Goal: Answer question/provide support

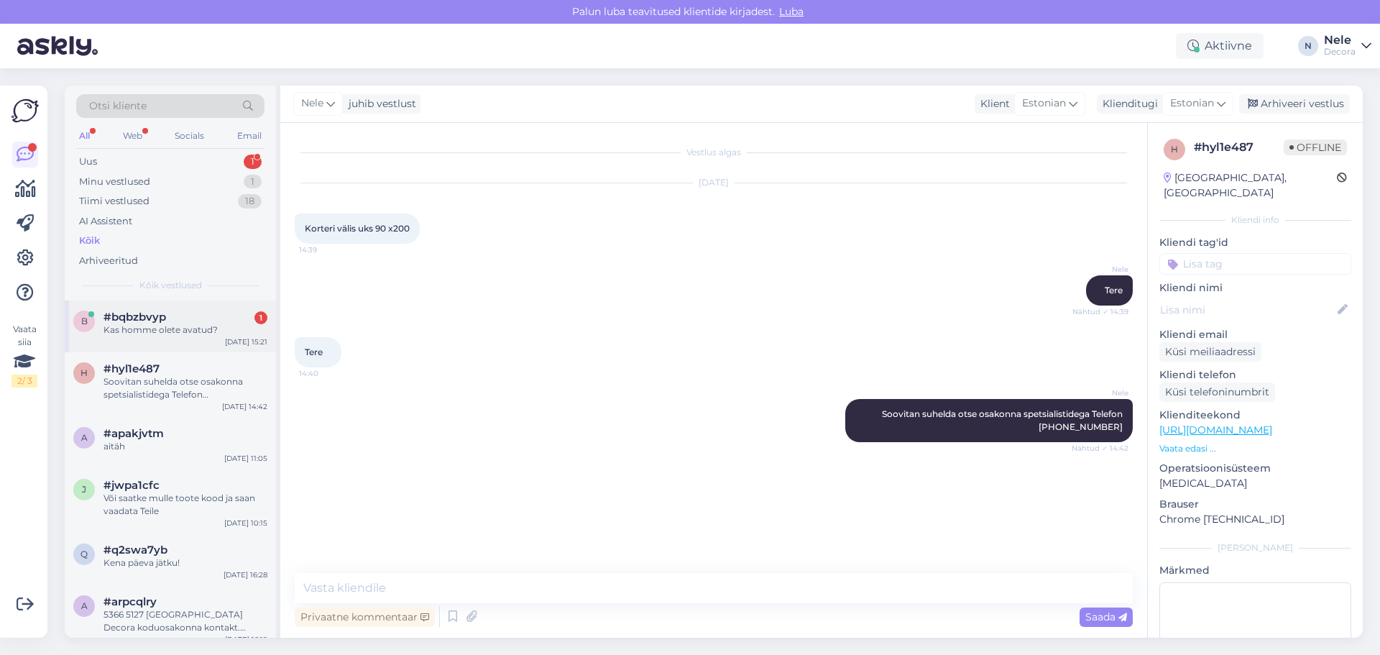
click at [152, 315] on span "#bqbzbvyp" at bounding box center [134, 316] width 63 height 13
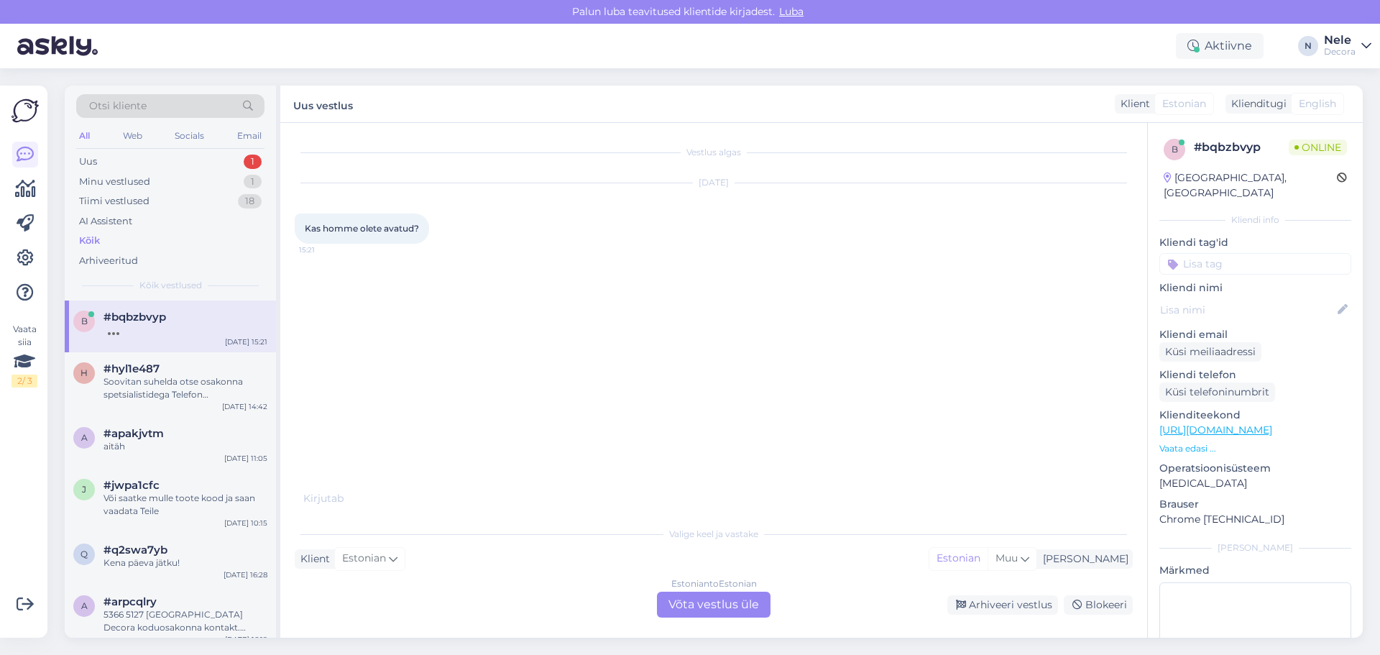
click at [747, 603] on div "Estonian to Estonian Võta vestlus üle" at bounding box center [714, 604] width 114 height 26
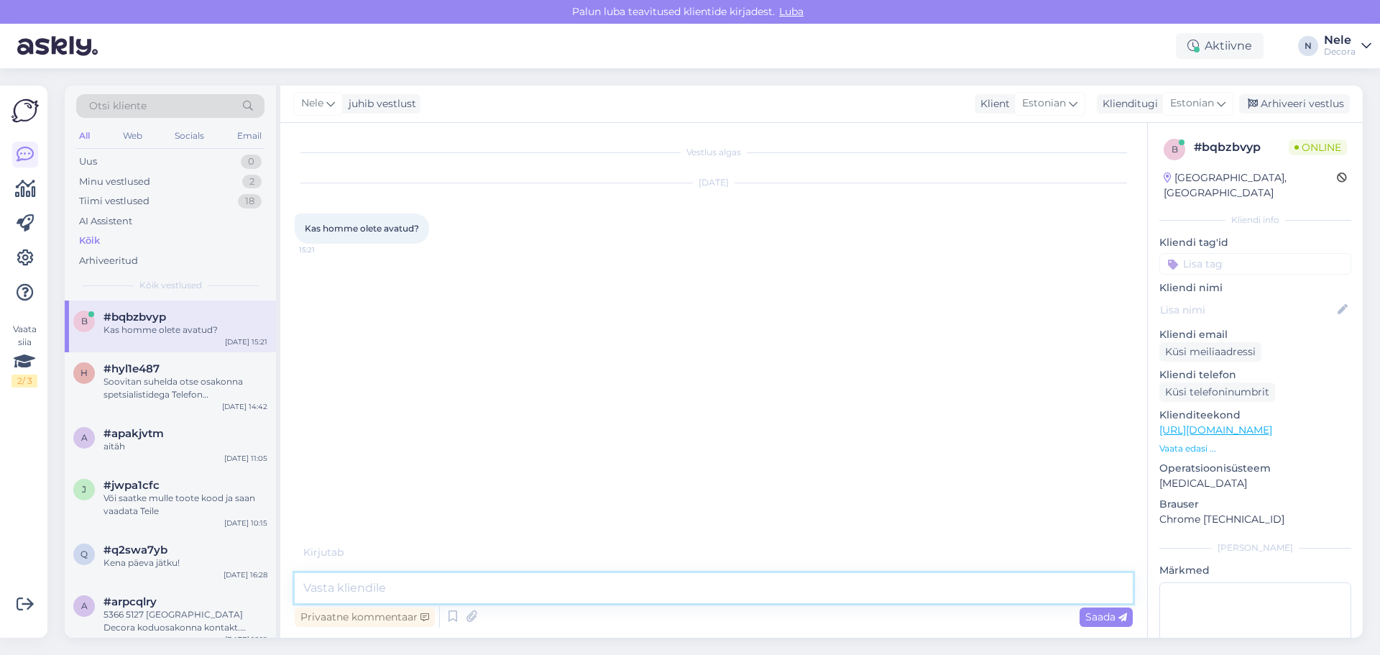
click at [451, 581] on textarea at bounding box center [714, 588] width 838 height 30
type textarea "Tere."
type textarea "Esilehel on lahtioleku [PERSON_NAME] homme"
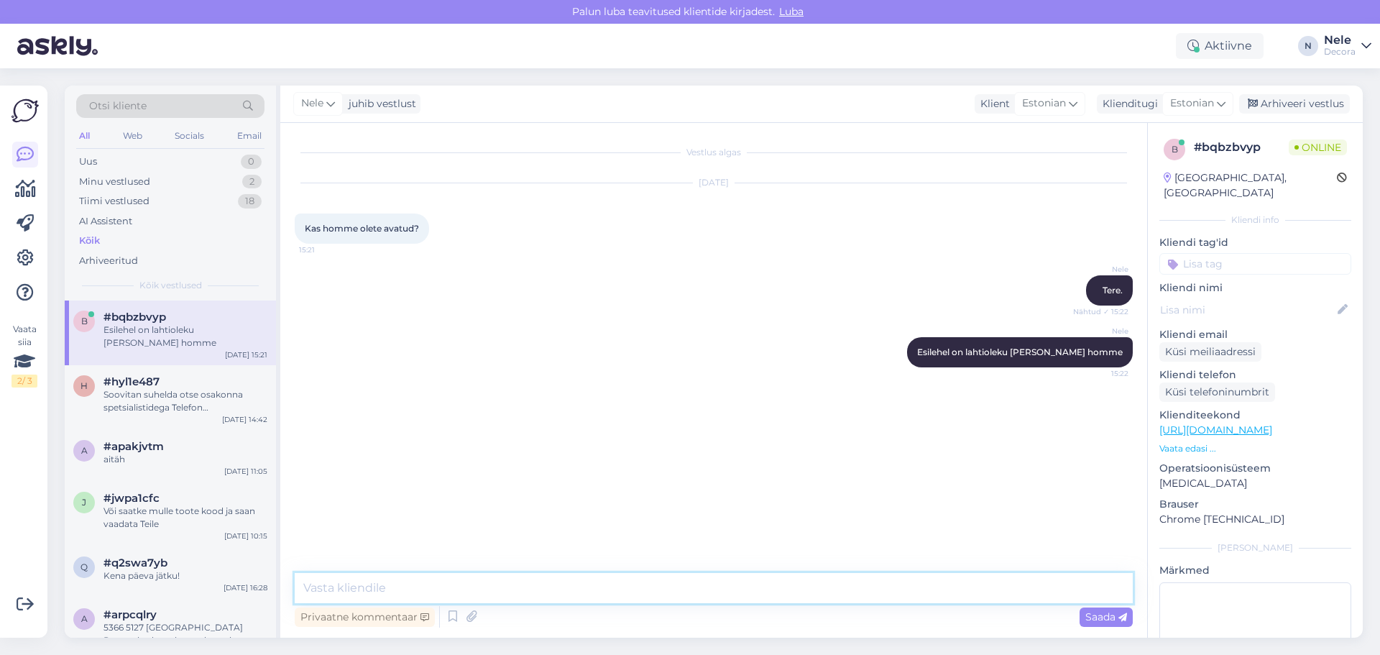
click at [372, 582] on textarea at bounding box center [714, 588] width 838 height 30
click at [1106, 617] on span "Saada" at bounding box center [1106, 616] width 42 height 13
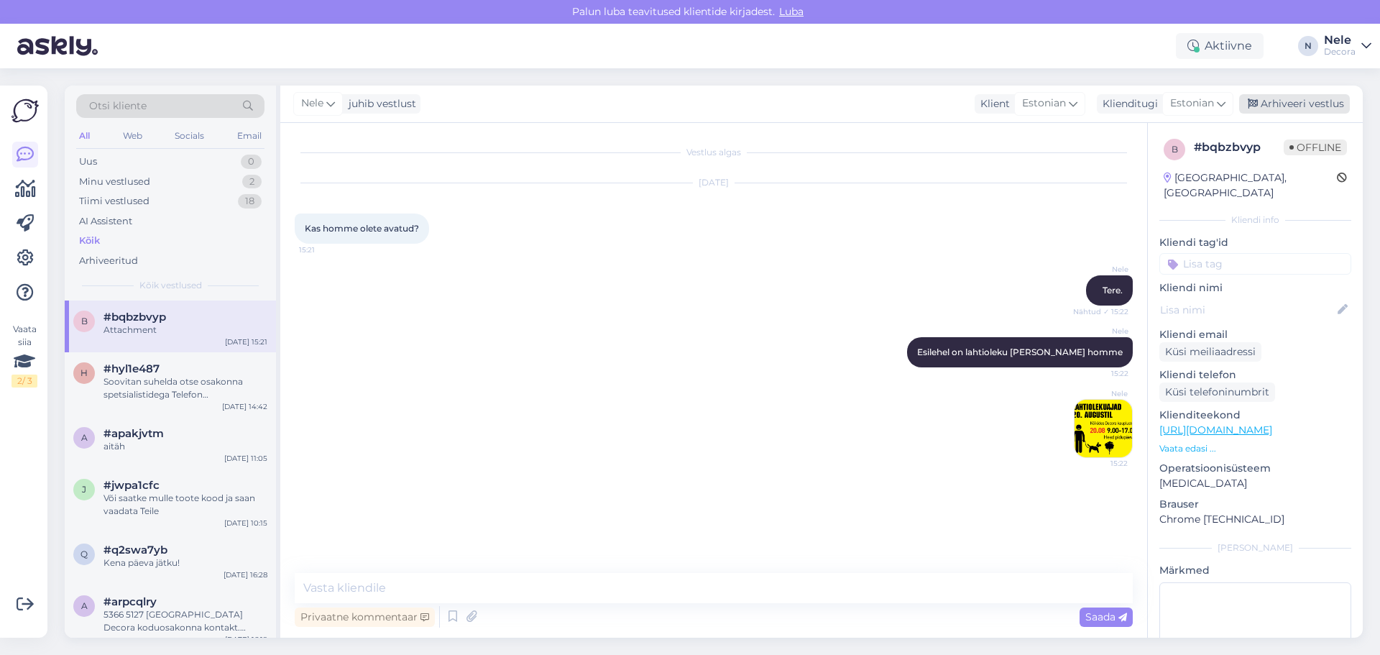
click at [1301, 98] on div "Arhiveeri vestlus" at bounding box center [1294, 103] width 111 height 19
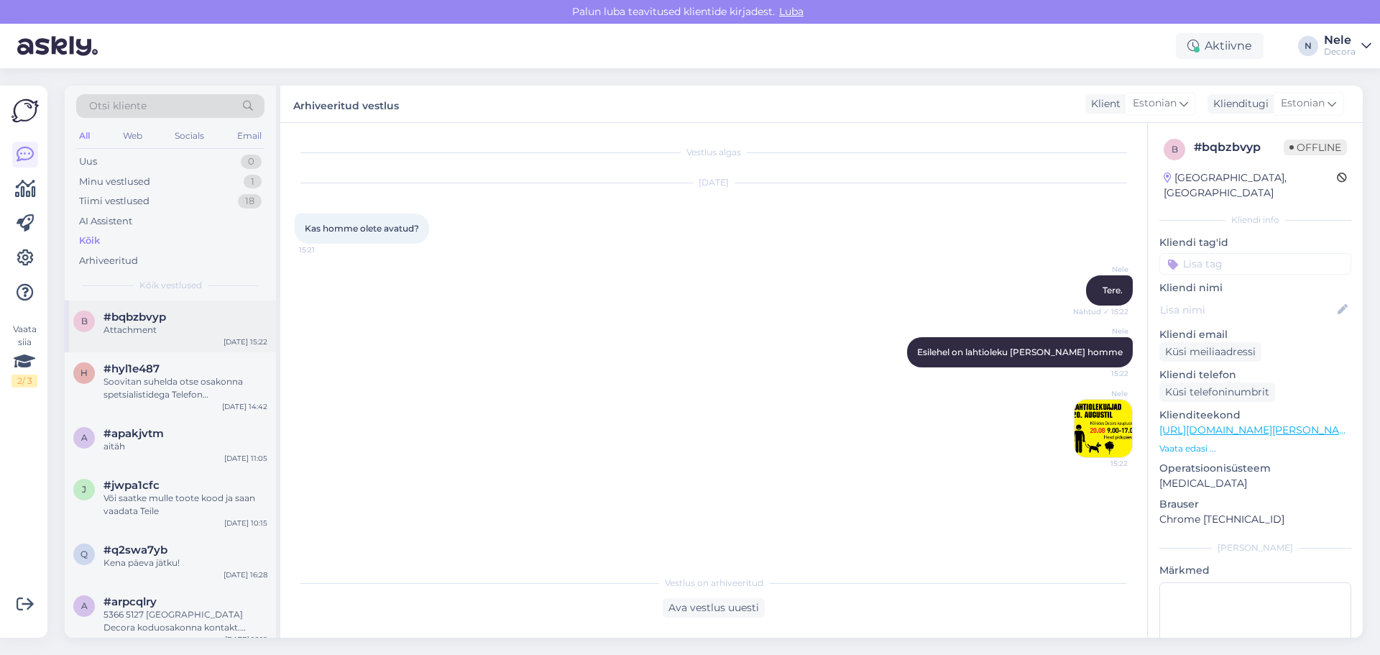
click at [142, 324] on div "Attachment" at bounding box center [185, 329] width 164 height 13
click at [104, 180] on div "Minu vestlused" at bounding box center [114, 182] width 71 height 14
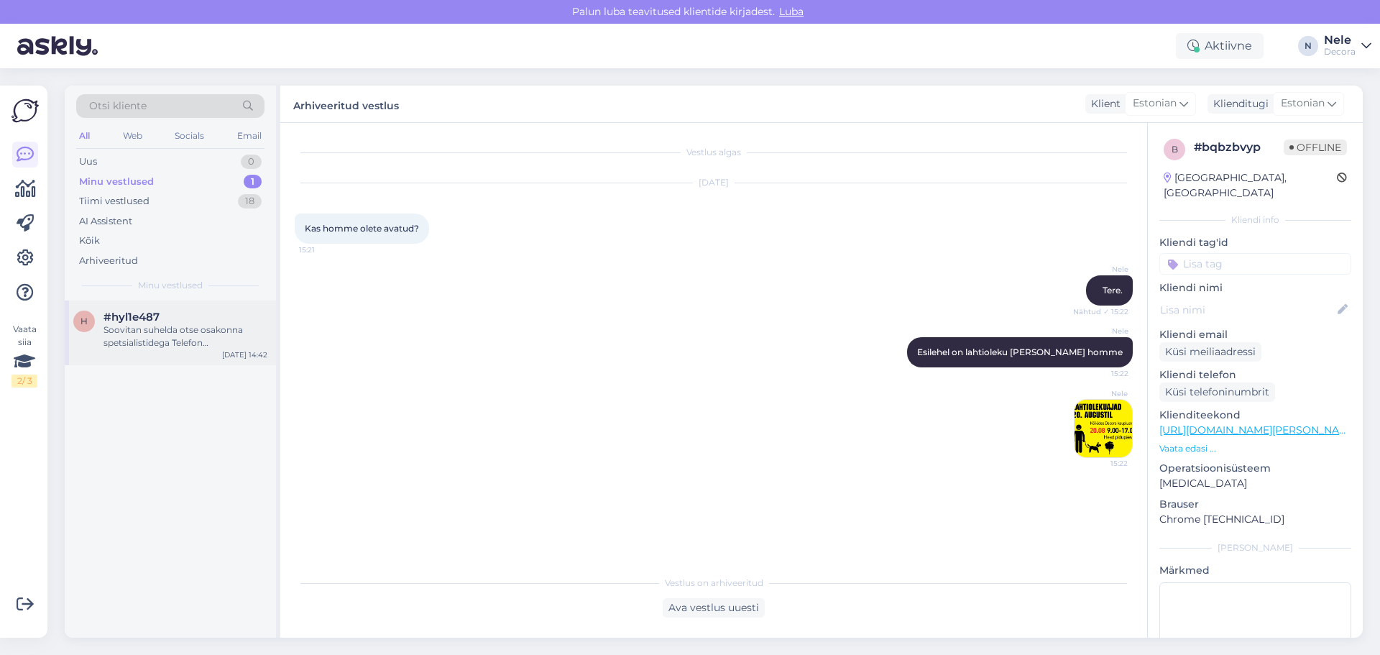
click at [135, 322] on span "#hyl1e487" at bounding box center [131, 316] width 56 height 13
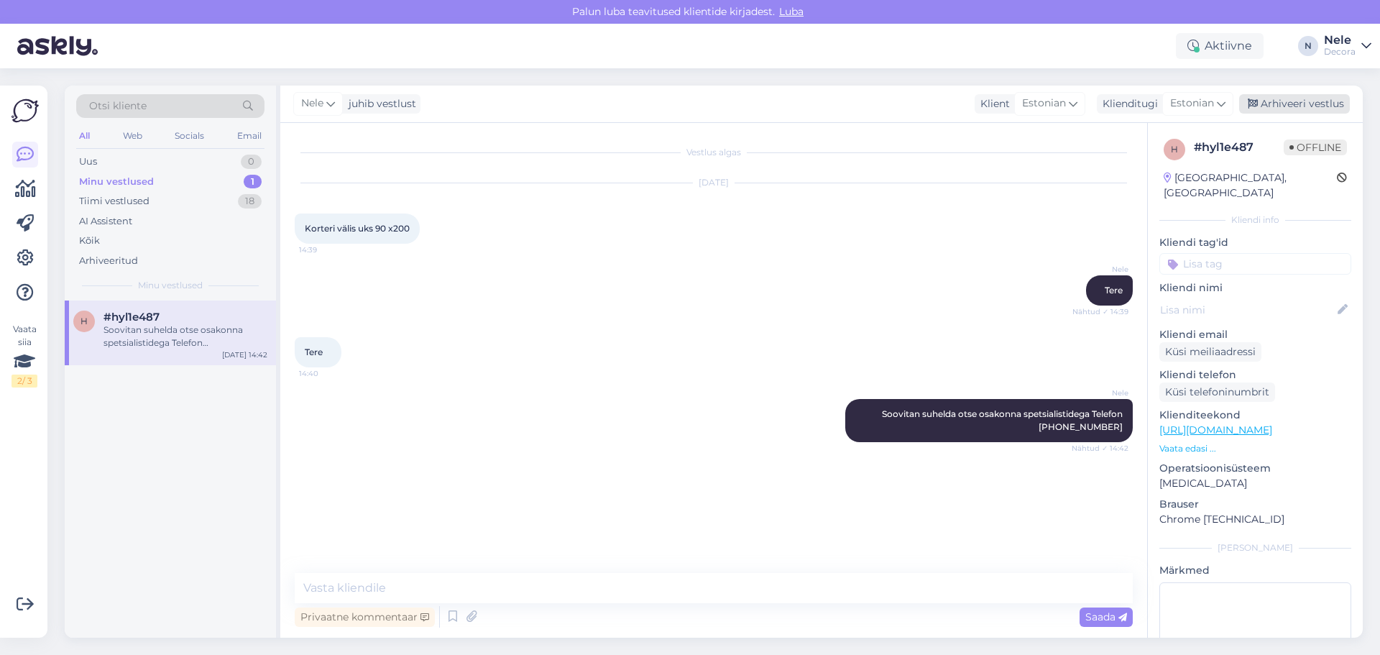
click at [1314, 103] on div "Arhiveeri vestlus" at bounding box center [1294, 103] width 111 height 19
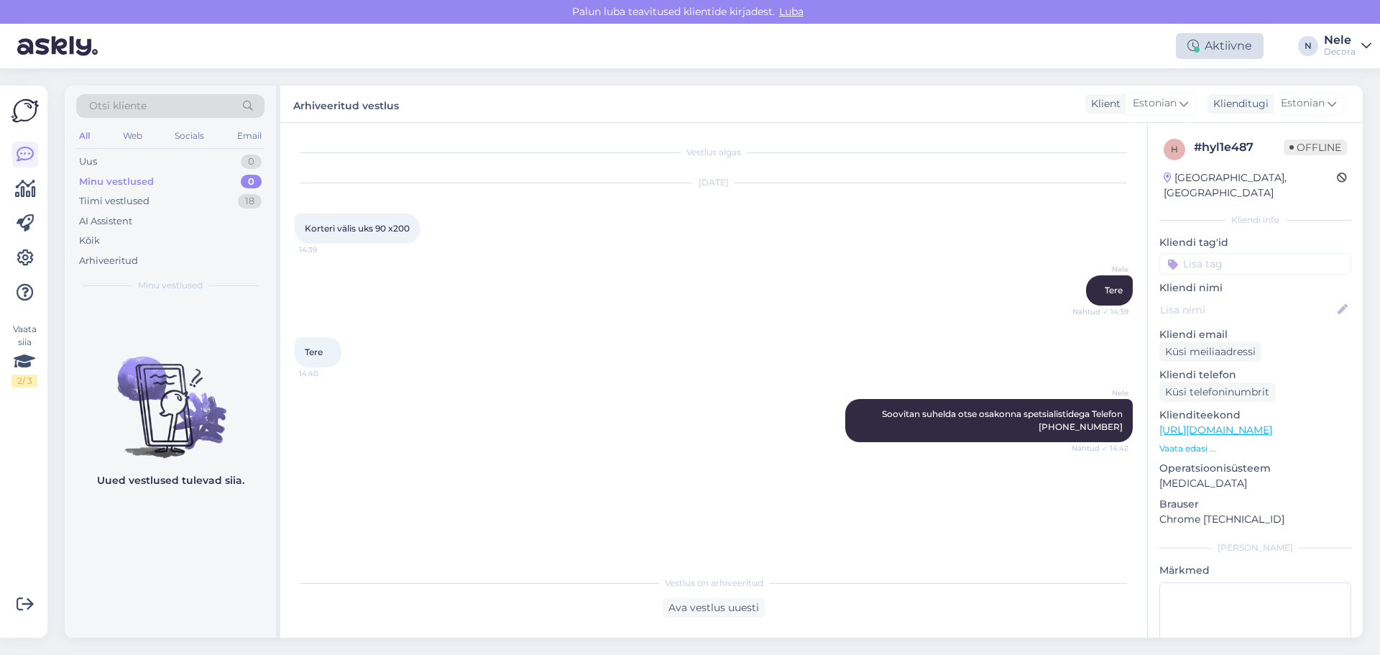
click at [1236, 47] on div "Aktiivne" at bounding box center [1220, 46] width 88 height 26
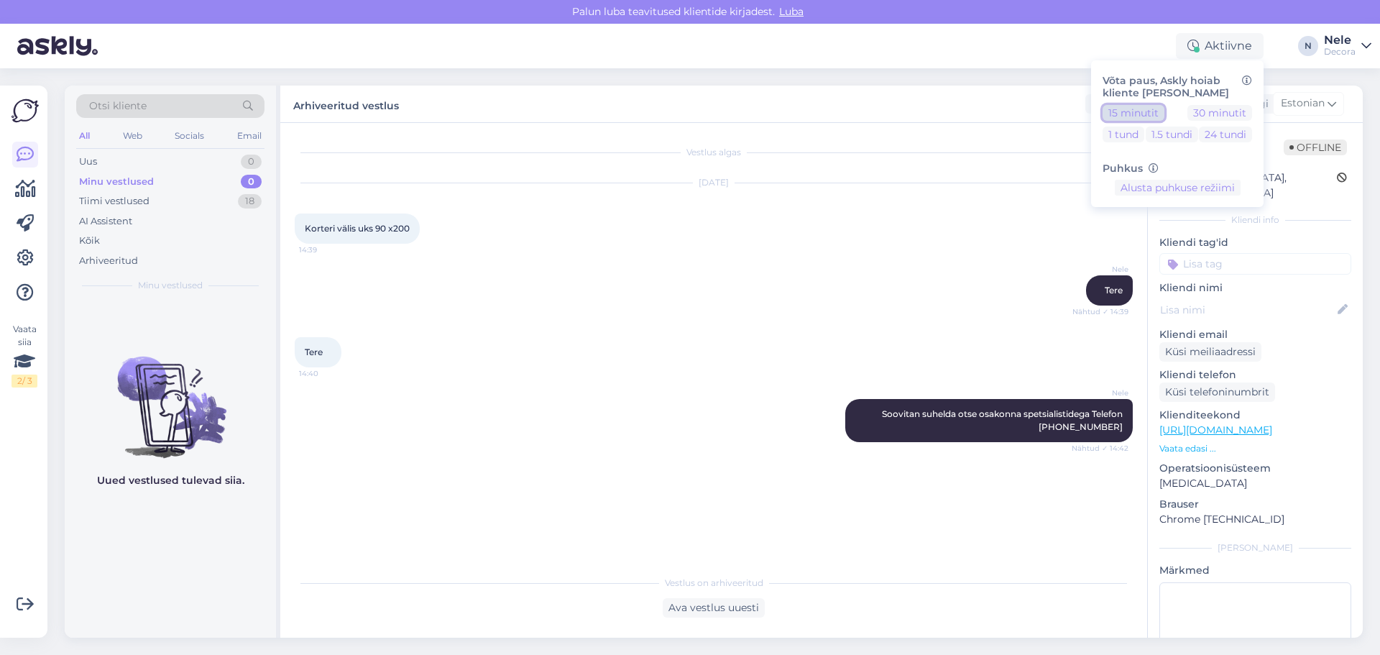
click at [1117, 114] on button "15 minutit" at bounding box center [1133, 113] width 62 height 16
click at [1194, 233] on button "Lõpeta paus" at bounding box center [1177, 233] width 73 height 16
click at [295, 417] on div "[PERSON_NAME] suhelda otse osakonna spetsialistidega Telefon [PHONE_NUMBER] Näh…" at bounding box center [714, 420] width 838 height 75
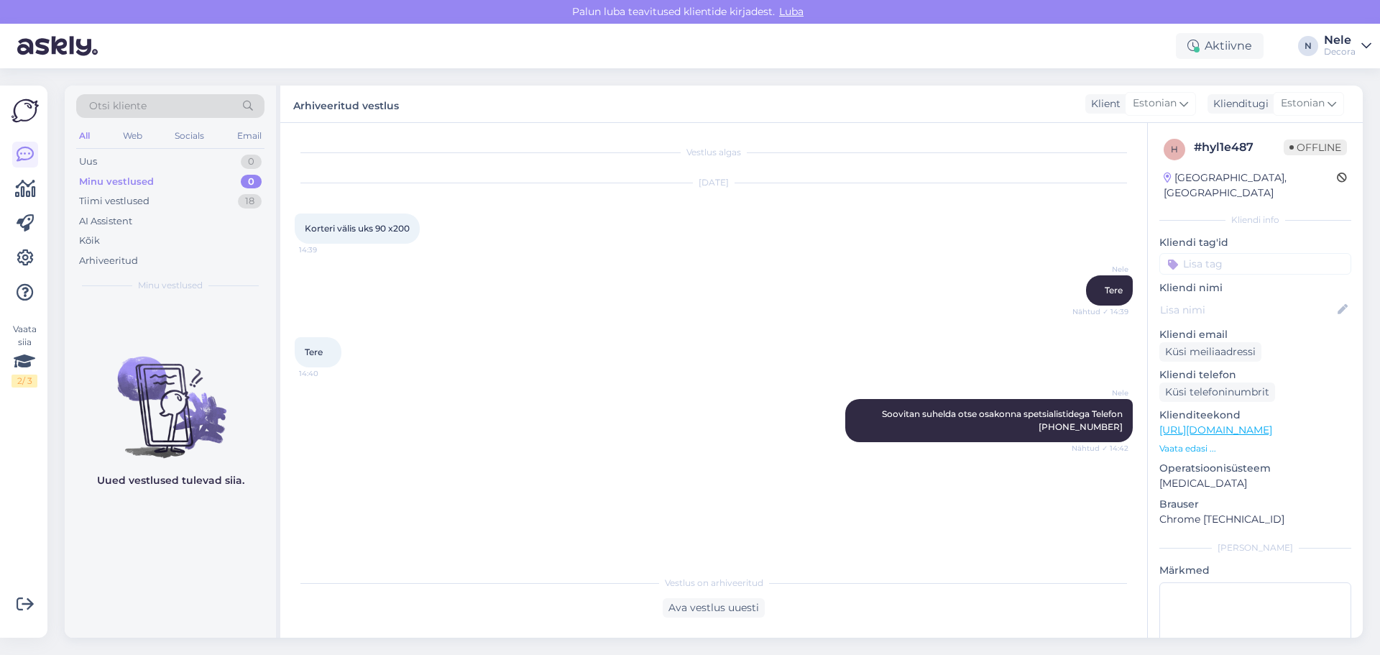
click at [461, 426] on div "[PERSON_NAME] suhelda otse osakonna spetsialistidega Telefon [PHONE_NUMBER] Näh…" at bounding box center [714, 420] width 838 height 75
click at [1210, 51] on div "Aktiivne" at bounding box center [1220, 46] width 88 height 26
